Goal: Information Seeking & Learning: Check status

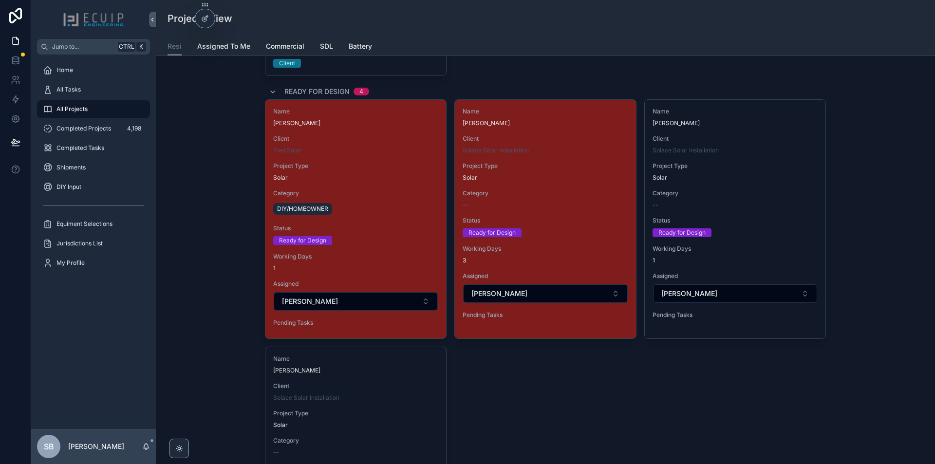
scroll to position [1071, 0]
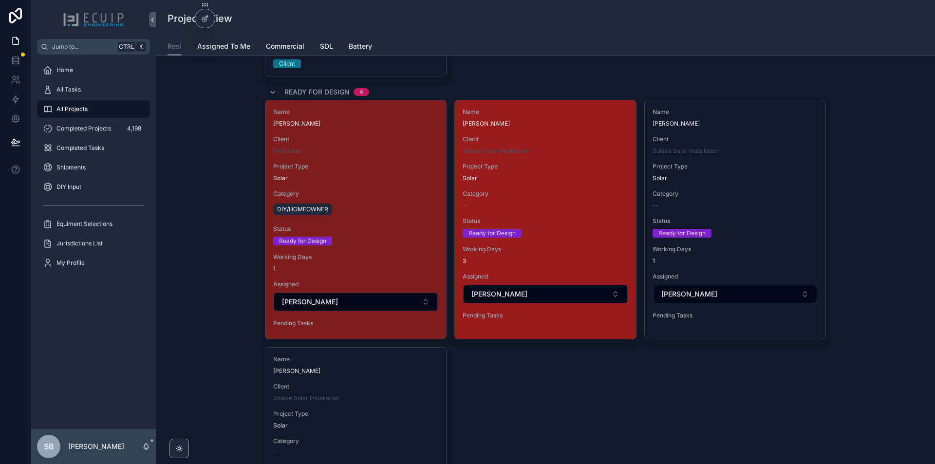
click at [578, 227] on div "Status Ready for Design" at bounding box center [545, 227] width 165 height 20
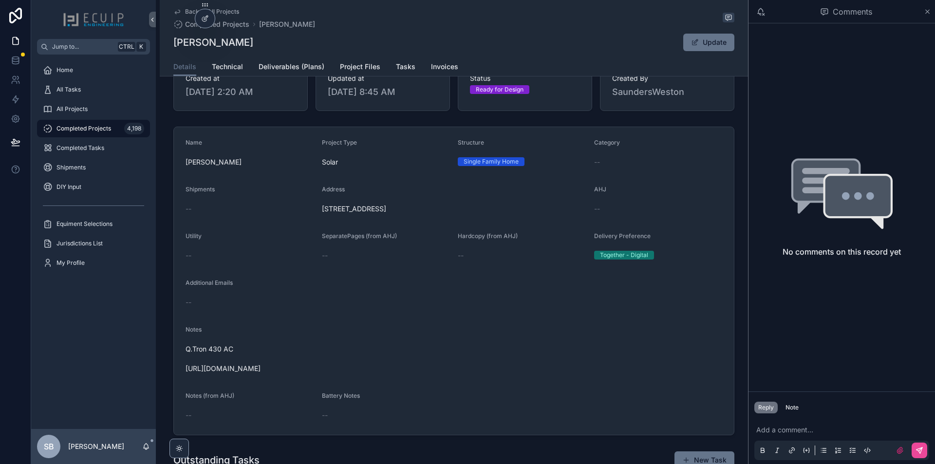
scroll to position [146, 0]
click at [215, 68] on span "Technical" at bounding box center [227, 67] width 31 height 10
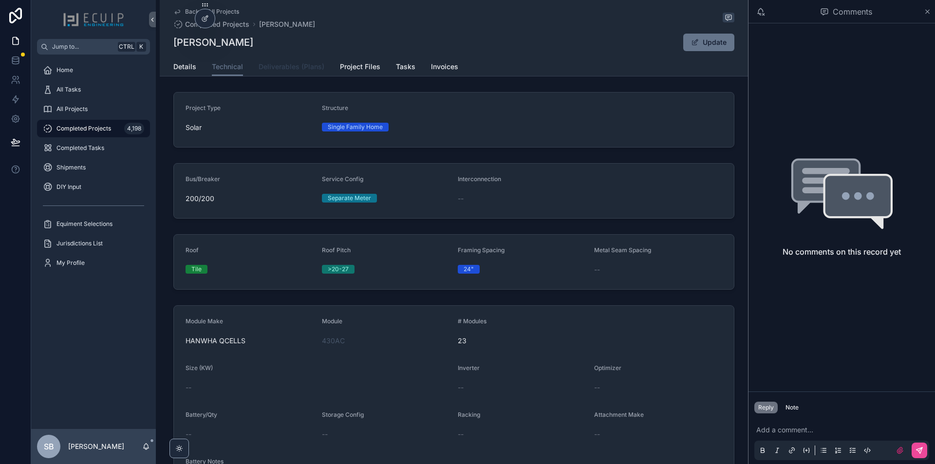
click at [298, 68] on span "Deliverables (Plans)" at bounding box center [292, 67] width 66 height 10
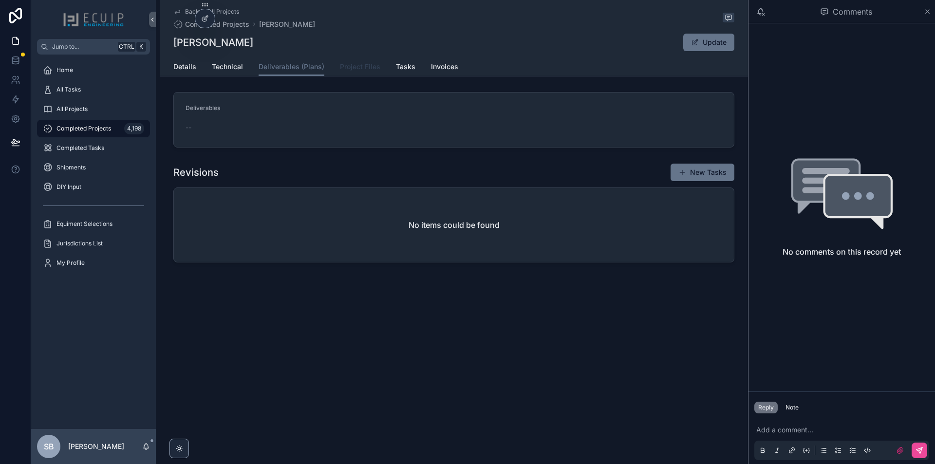
click at [351, 71] on span "Project Files" at bounding box center [360, 67] width 40 height 10
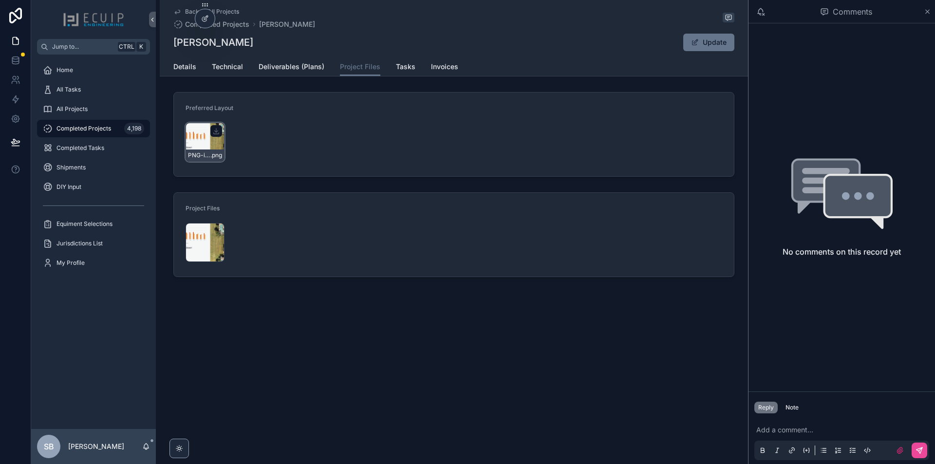
click at [212, 139] on div "PNG-image .png" at bounding box center [205, 142] width 39 height 39
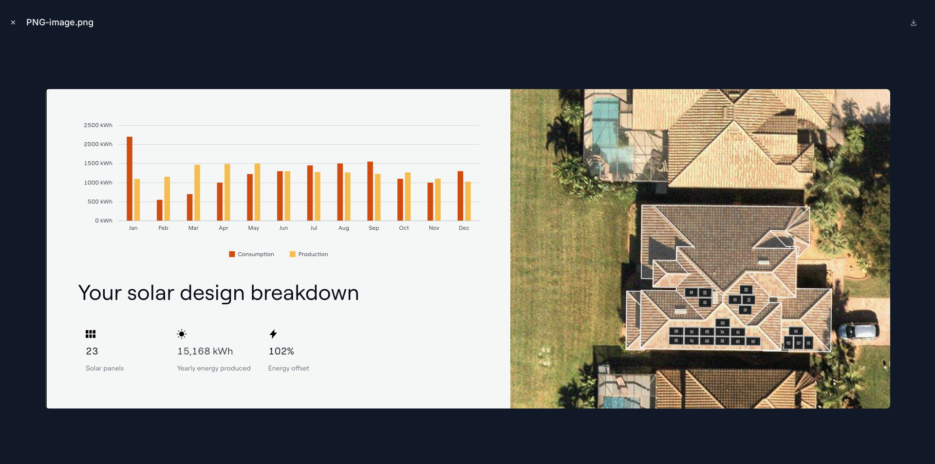
click at [17, 23] on button "Close modal" at bounding box center [13, 22] width 11 height 11
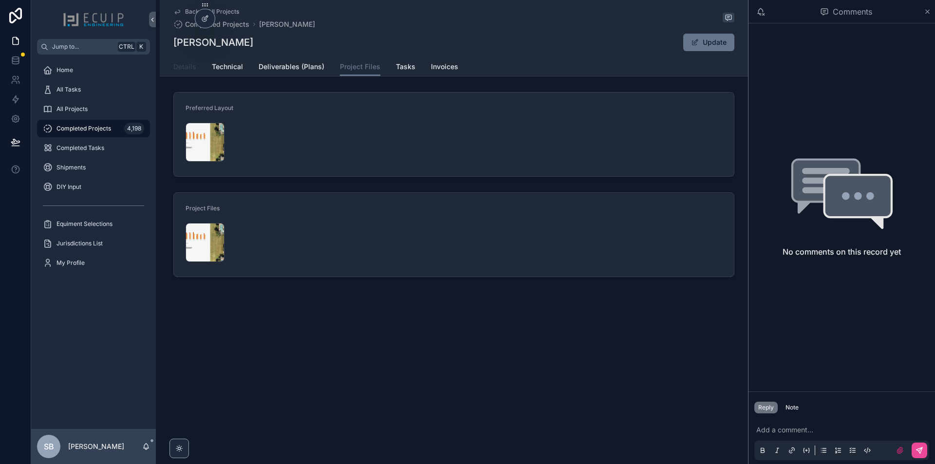
click at [182, 70] on span "Details" at bounding box center [184, 67] width 23 height 10
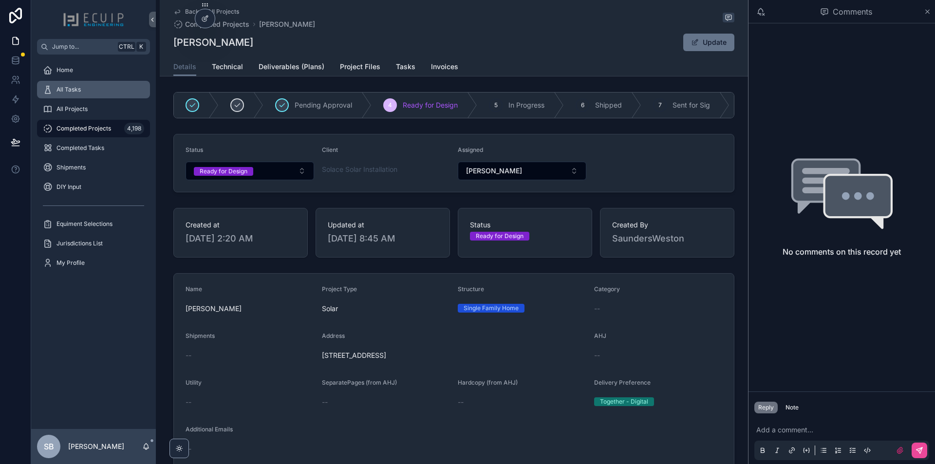
click at [92, 98] on link "All Tasks" at bounding box center [93, 90] width 113 height 18
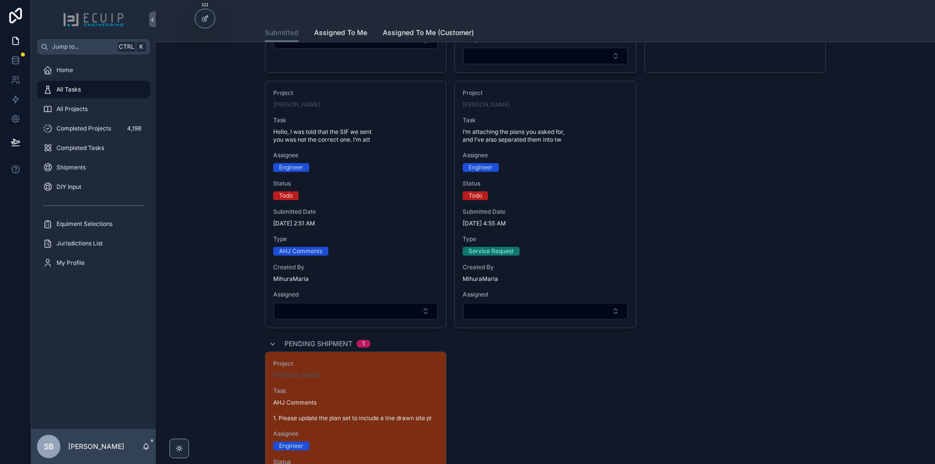
scroll to position [505, 0]
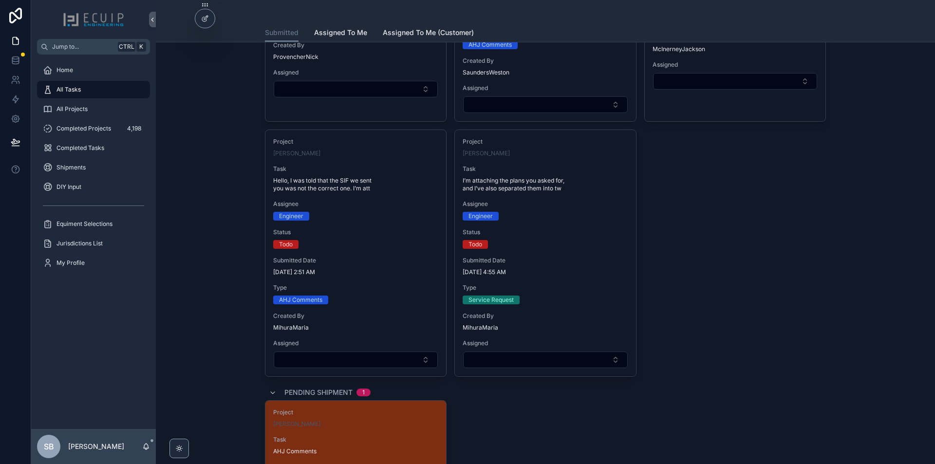
click at [102, 118] on div "All Projects" at bounding box center [93, 108] width 125 height 19
click at [103, 112] on div "All Projects" at bounding box center [93, 109] width 101 height 16
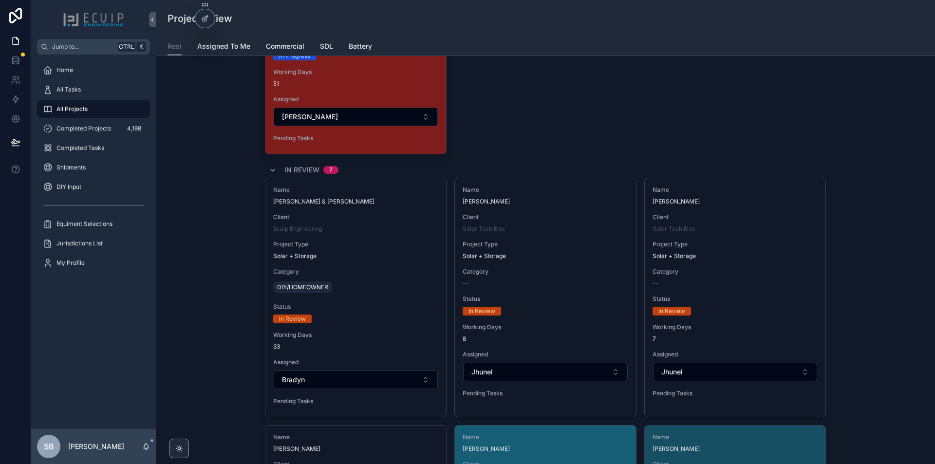
scroll to position [1607, 0]
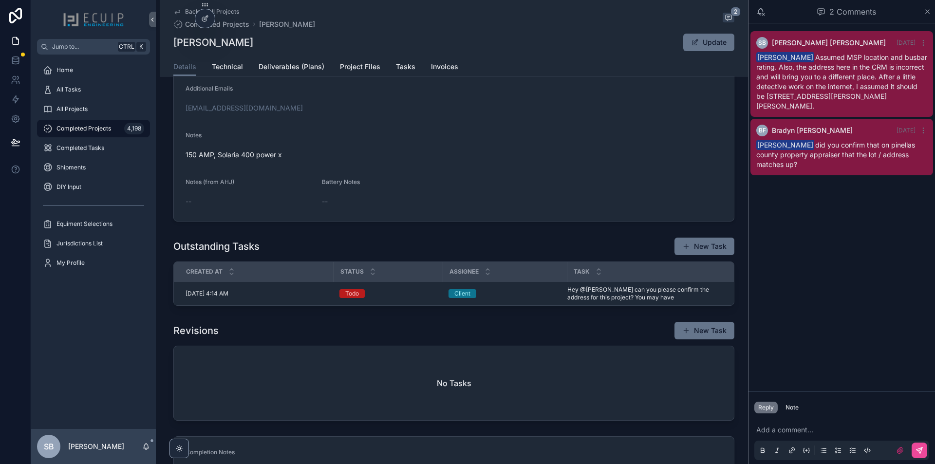
scroll to position [146, 0]
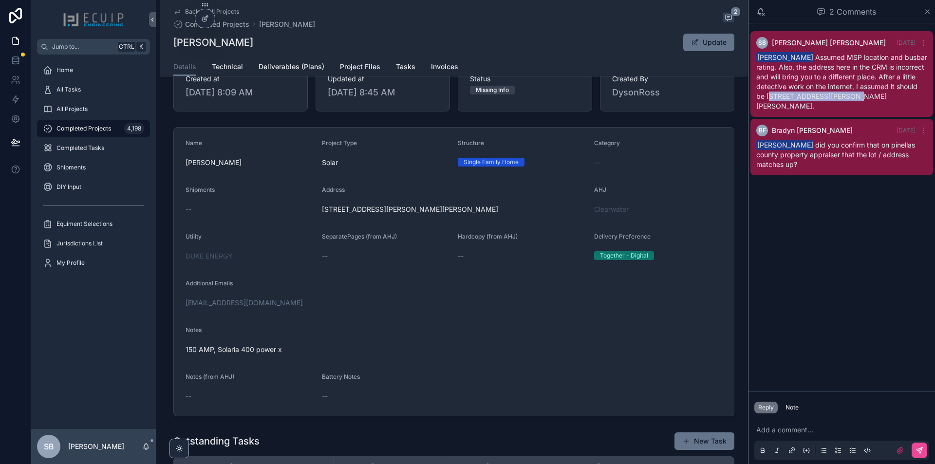
drag, startPoint x: 768, startPoint y: 96, endPoint x: 846, endPoint y: 98, distance: 78.4
click at [846, 98] on span "Bradyn Freeman Assumed MSP location and busbar rating. Also, the address here i…" at bounding box center [841, 81] width 171 height 57
copy span "2950 Meadows Hill Drive"
click at [856, 152] on div "Sherri Bernales did you confirm that on pinellas county property appraiser that…" at bounding box center [841, 154] width 171 height 29
click at [794, 408] on div "Note" at bounding box center [791, 408] width 13 height 8
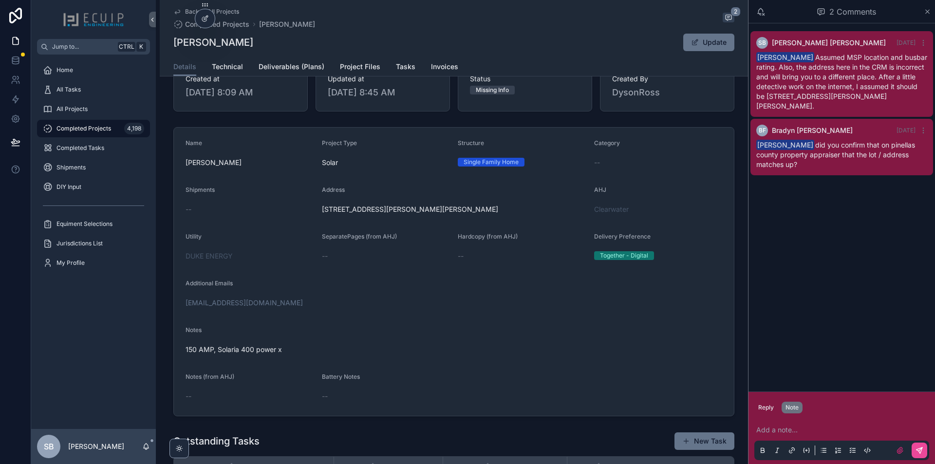
click at [809, 431] on p "scrollable content" at bounding box center [843, 430] width 175 height 10
click at [816, 433] on p "scrollable content" at bounding box center [843, 430] width 175 height 10
click at [791, 452] on icon "scrollable content" at bounding box center [792, 451] width 8 height 8
click at [905, 450] on label "scrollable content" at bounding box center [900, 451] width 16 height 16
click at [0, 0] on input "scrollable content" at bounding box center [0, 0] width 0 height 0
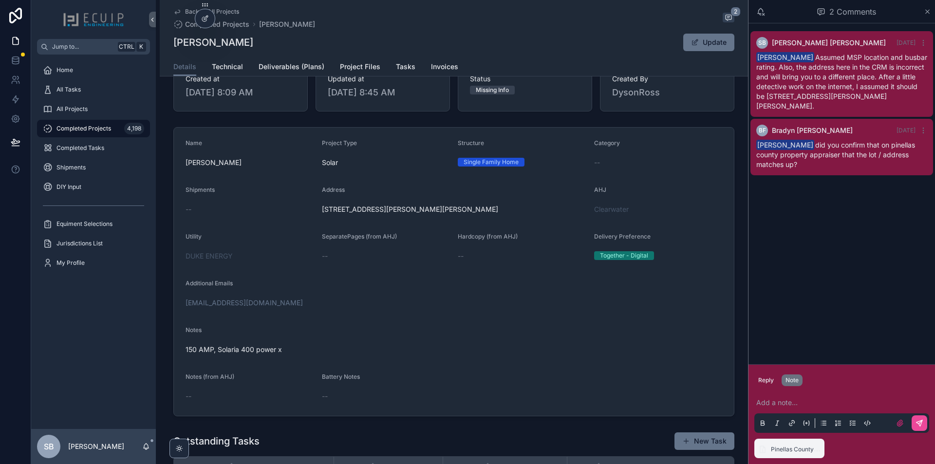
click at [821, 399] on p "scrollable content" at bounding box center [843, 403] width 175 height 10
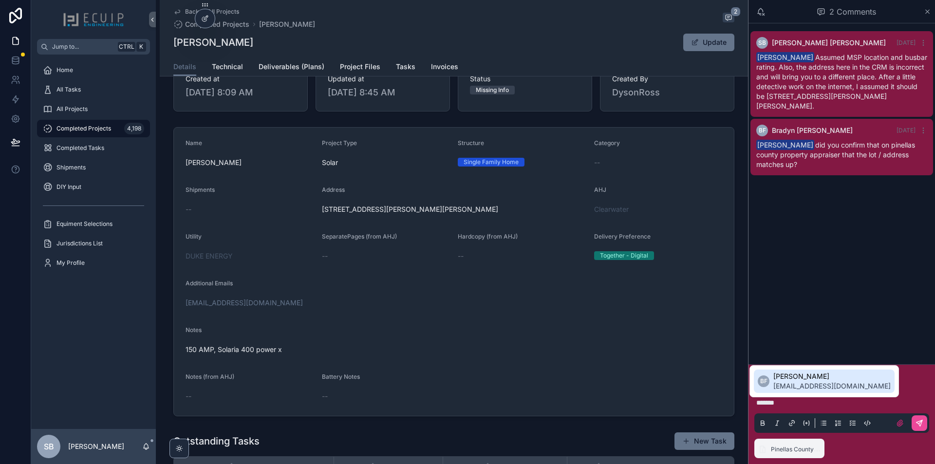
click at [820, 383] on span "bradyn@ecuip.com" at bounding box center [831, 386] width 117 height 10
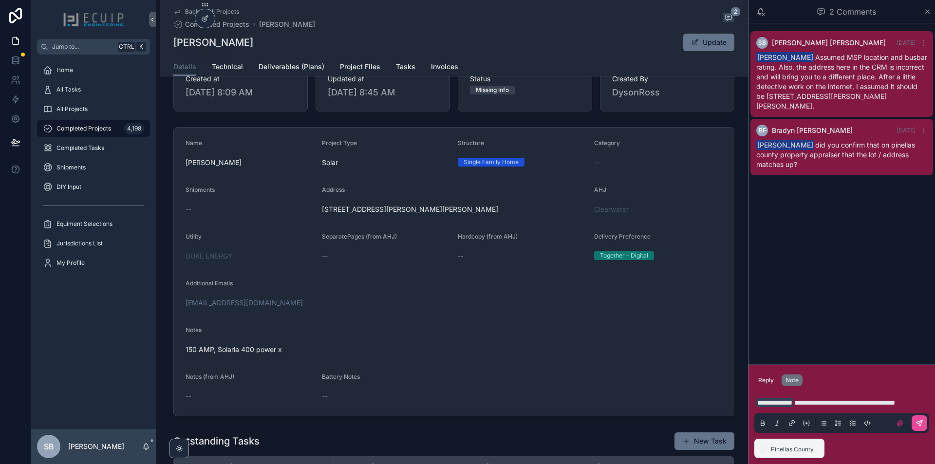
drag, startPoint x: 257, startPoint y: 45, endPoint x: 169, endPoint y: 47, distance: 88.2
click at [169, 47] on div "Back to All Projects Completed Projects George Chiariello 2 George Chiariello U…" at bounding box center [454, 38] width 588 height 76
copy h1 "George Chiariello"
click at [799, 406] on p "**********" at bounding box center [843, 403] width 175 height 10
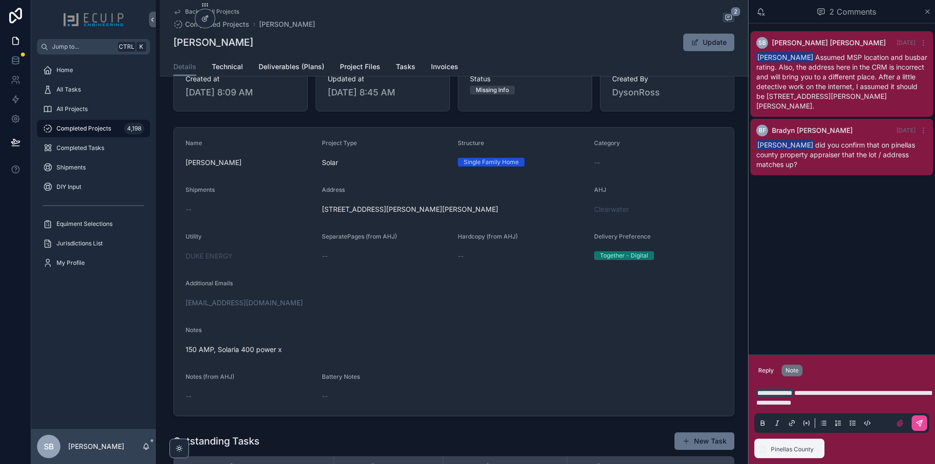
click at [814, 392] on span "**********" at bounding box center [843, 398] width 175 height 17
click at [909, 388] on p "**********" at bounding box center [843, 397] width 175 height 19
click at [804, 405] on p "**********" at bounding box center [843, 397] width 175 height 19
click at [791, 394] on span "**********" at bounding box center [843, 398] width 175 height 17
click at [895, 403] on p "**********" at bounding box center [843, 397] width 175 height 19
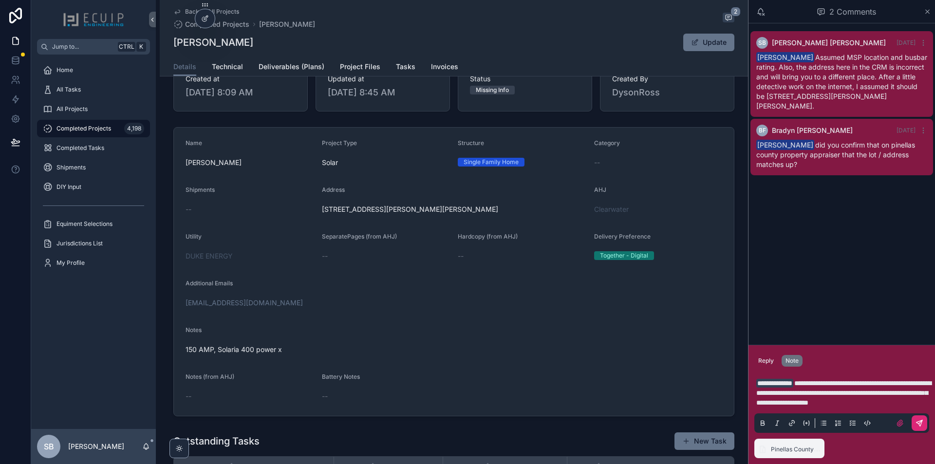
click at [922, 425] on icon "scrollable content" at bounding box center [919, 423] width 8 height 8
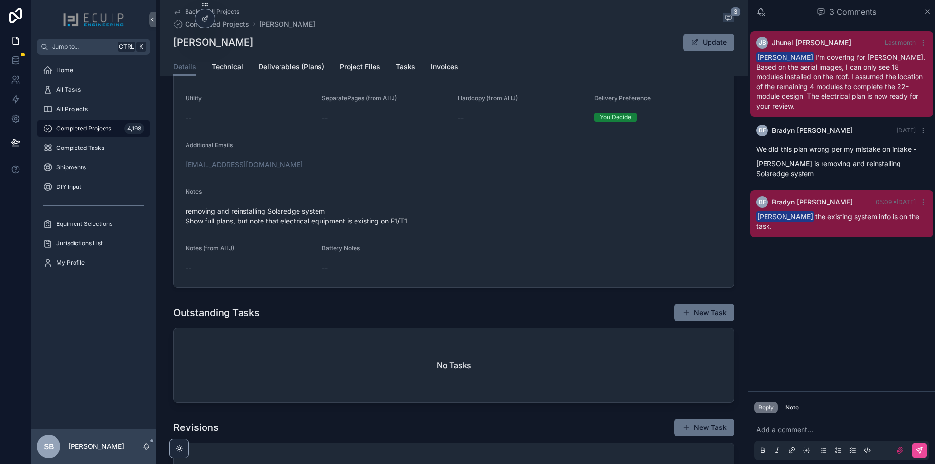
scroll to position [146, 0]
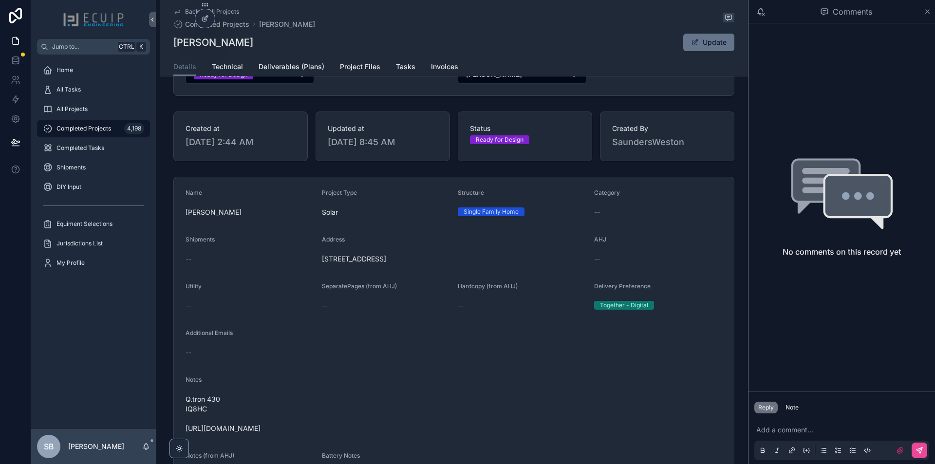
scroll to position [97, 0]
click at [344, 66] on span "Project Files" at bounding box center [360, 67] width 40 height 10
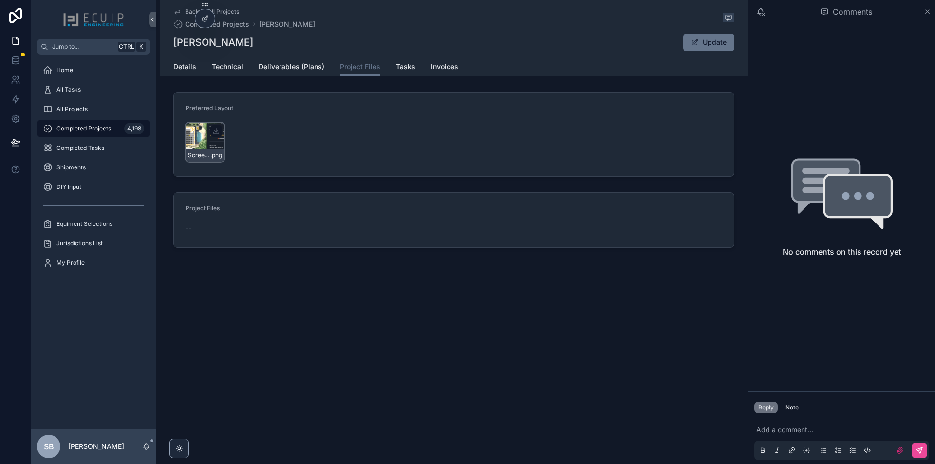
click at [211, 147] on div "Screenshot-2025-08-07-100720 .png" at bounding box center [205, 142] width 39 height 39
